Goal: Task Accomplishment & Management: Manage account settings

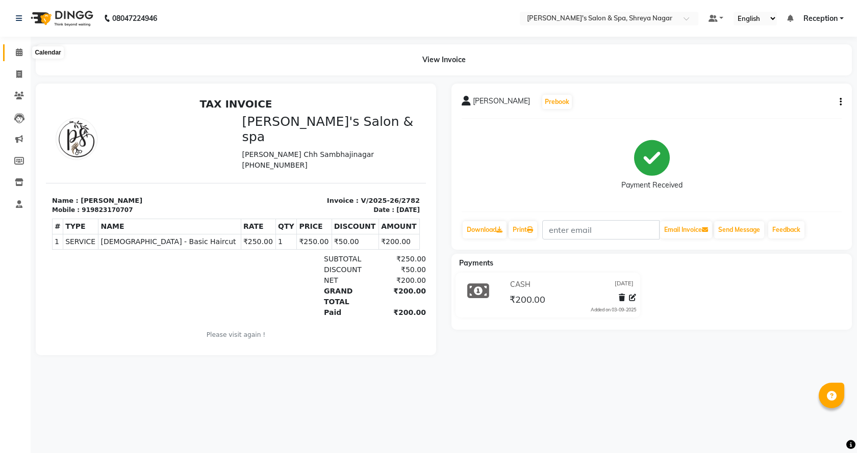
click at [16, 53] on icon at bounding box center [19, 52] width 7 height 8
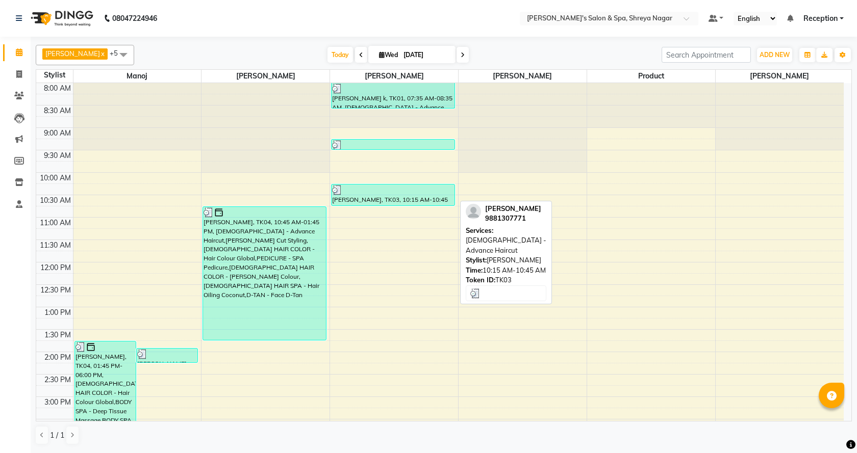
click at [358, 198] on div "[PERSON_NAME], TK03, 10:15 AM-10:45 AM, [DEMOGRAPHIC_DATA] - Advance Haircut" at bounding box center [392, 195] width 123 height 21
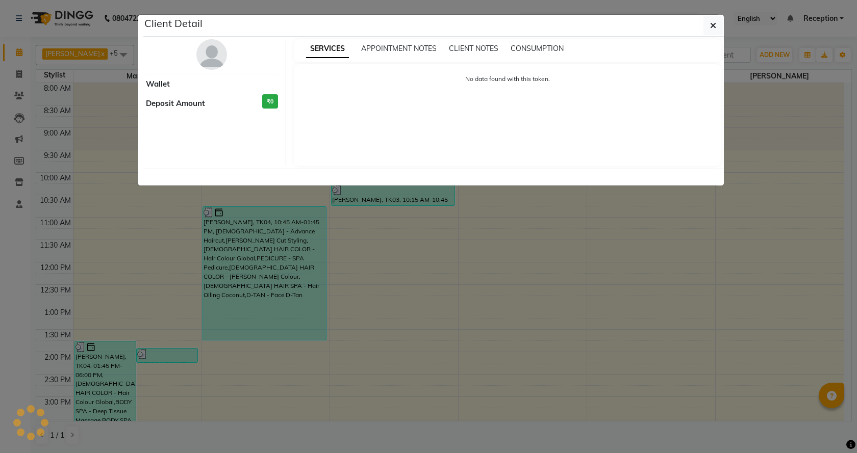
select select "3"
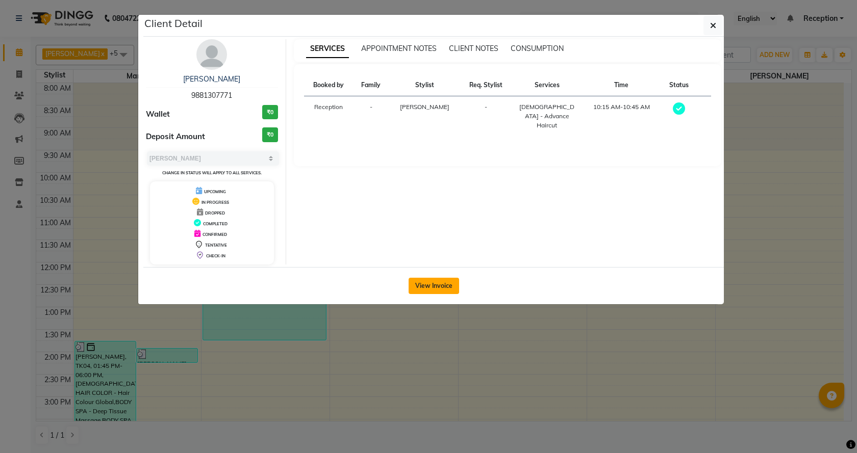
click at [448, 282] on button "View Invoice" at bounding box center [433, 286] width 50 height 16
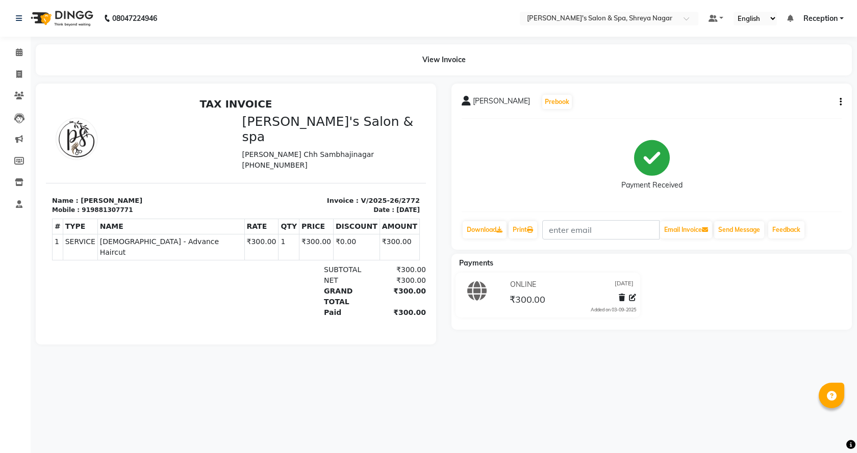
click at [839, 98] on button "button" at bounding box center [838, 102] width 6 height 11
click at [782, 101] on div "Edit Item Staff" at bounding box center [790, 102] width 70 height 13
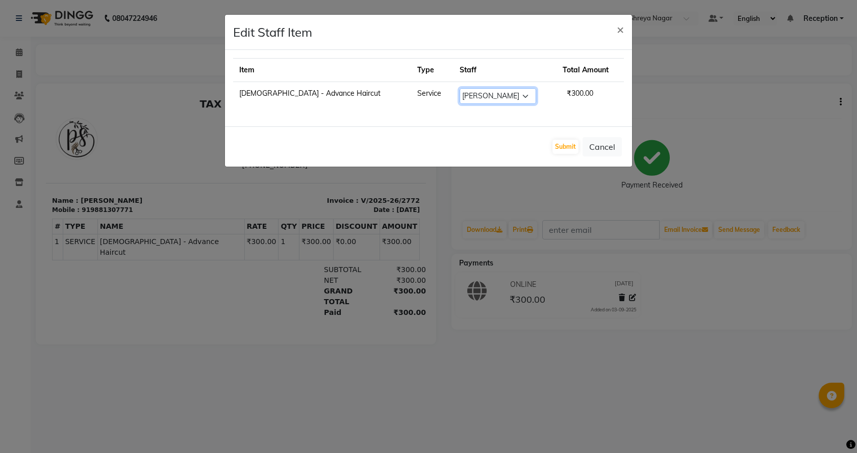
click at [493, 97] on select "Select [PERSON_NAME] [PERSON_NAME] [PERSON_NAME] Product Reception" at bounding box center [497, 96] width 76 height 16
select select "67479"
click at [459, 88] on select "Select [PERSON_NAME] [PERSON_NAME] [PERSON_NAME] Product Reception" at bounding box center [497, 96] width 76 height 16
click at [565, 141] on button "Submit" at bounding box center [565, 147] width 26 height 14
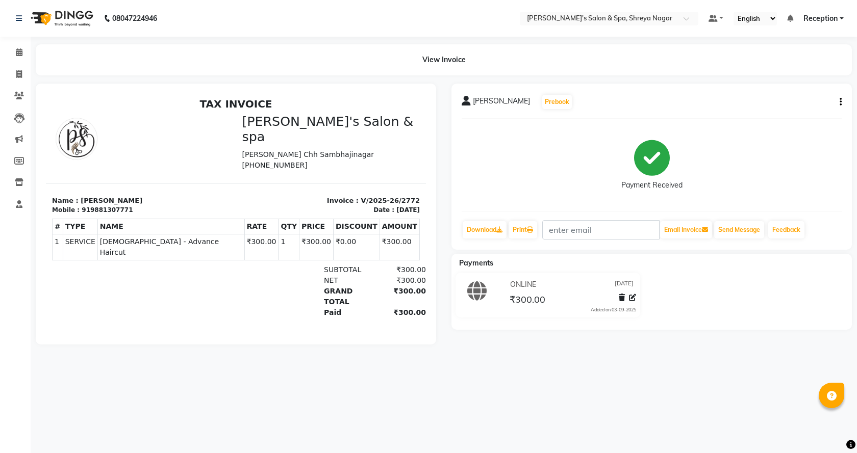
click at [840, 102] on icon "button" at bounding box center [840, 102] width 2 height 1
click at [785, 101] on div "Edit Item Staff" at bounding box center [790, 102] width 70 height 13
select select "67479"
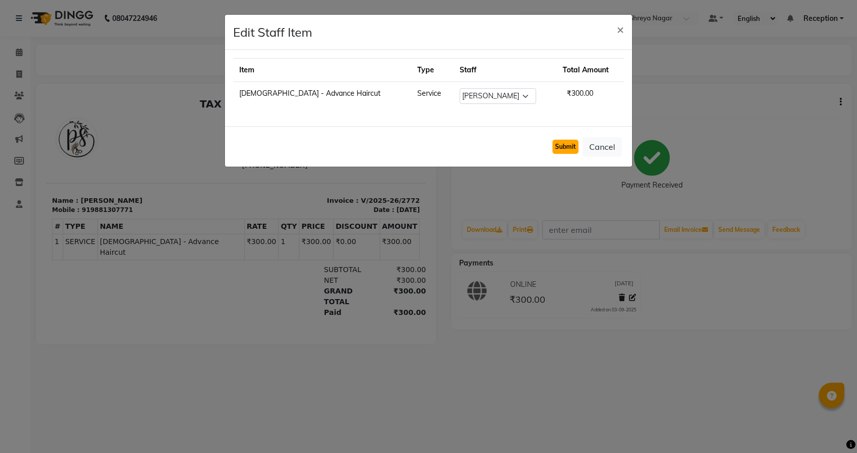
click at [570, 150] on button "Submit" at bounding box center [565, 147] width 26 height 14
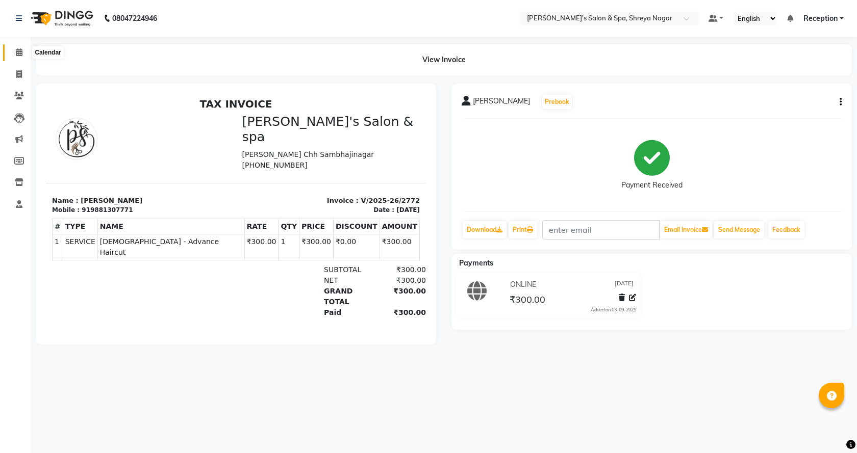
click at [19, 48] on icon at bounding box center [19, 52] width 7 height 8
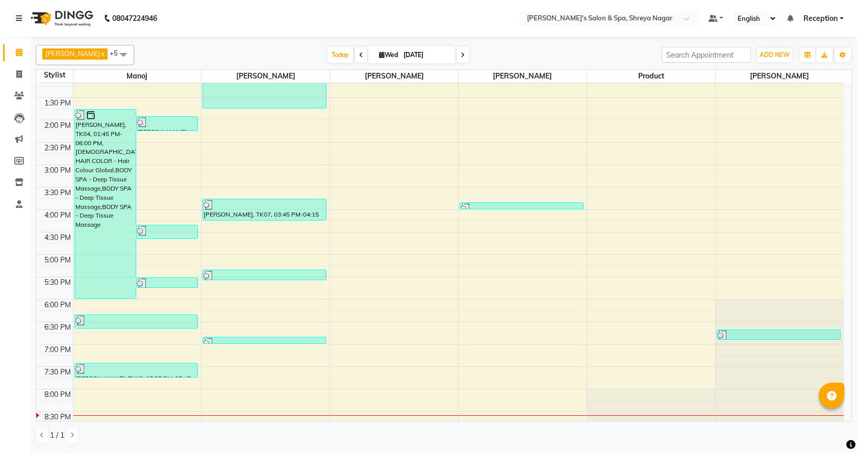
scroll to position [306, 0]
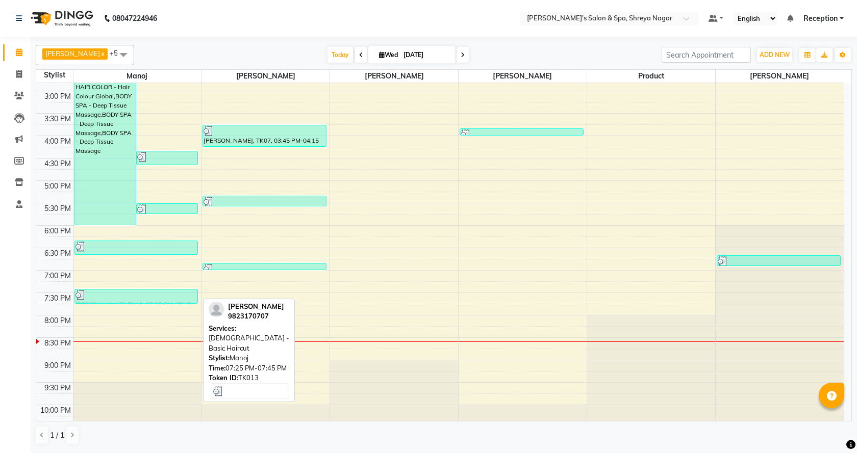
click at [173, 302] on div "[PERSON_NAME], TK13, 07:25 PM-07:45 PM, [DEMOGRAPHIC_DATA] - Basic Haircut" at bounding box center [136, 297] width 123 height 14
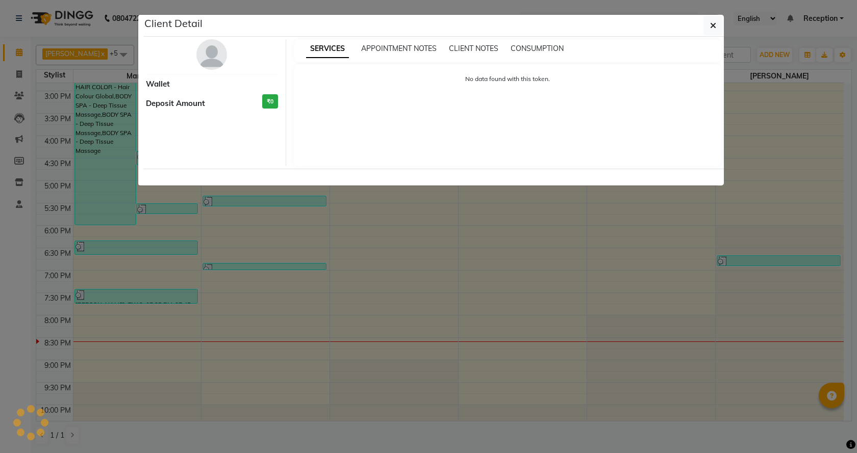
select select "3"
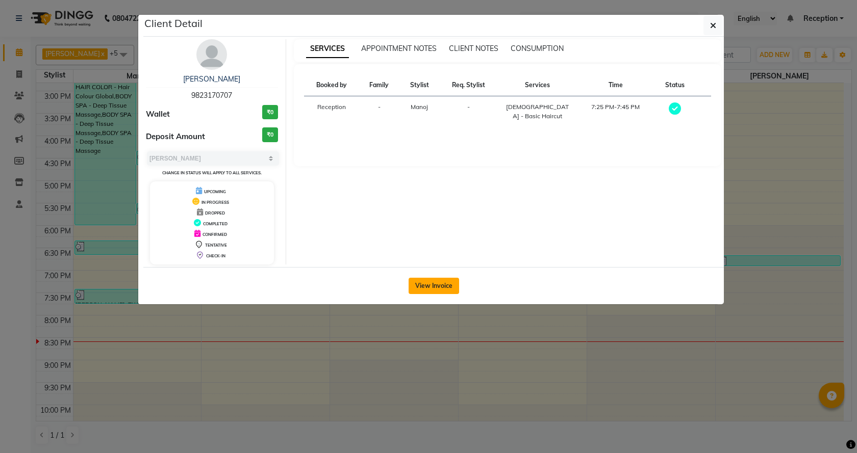
click at [418, 289] on button "View Invoice" at bounding box center [433, 286] width 50 height 16
